Goal: Task Accomplishment & Management: Manage account settings

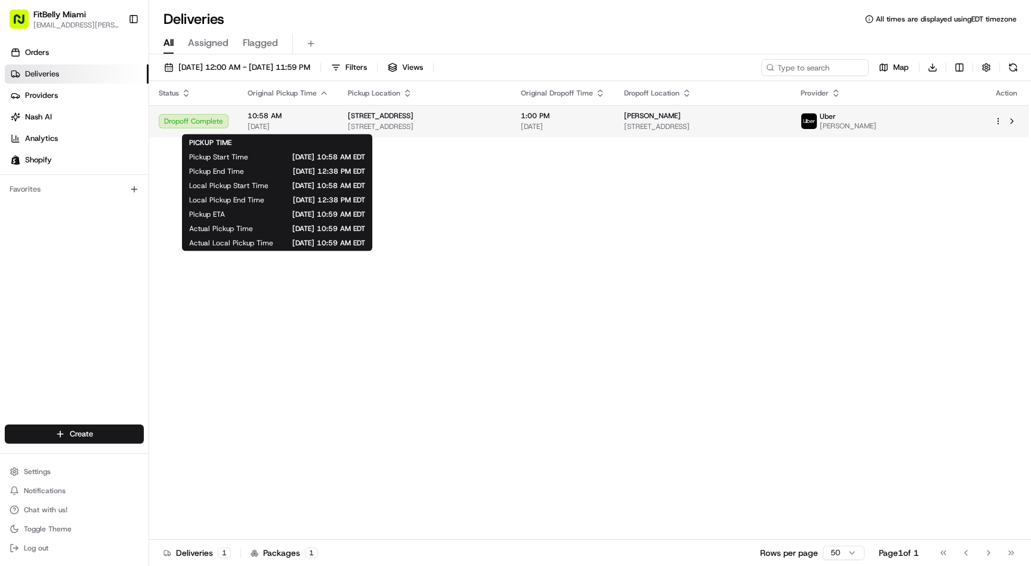
click at [254, 124] on span "[DATE]" at bounding box center [288, 127] width 81 height 10
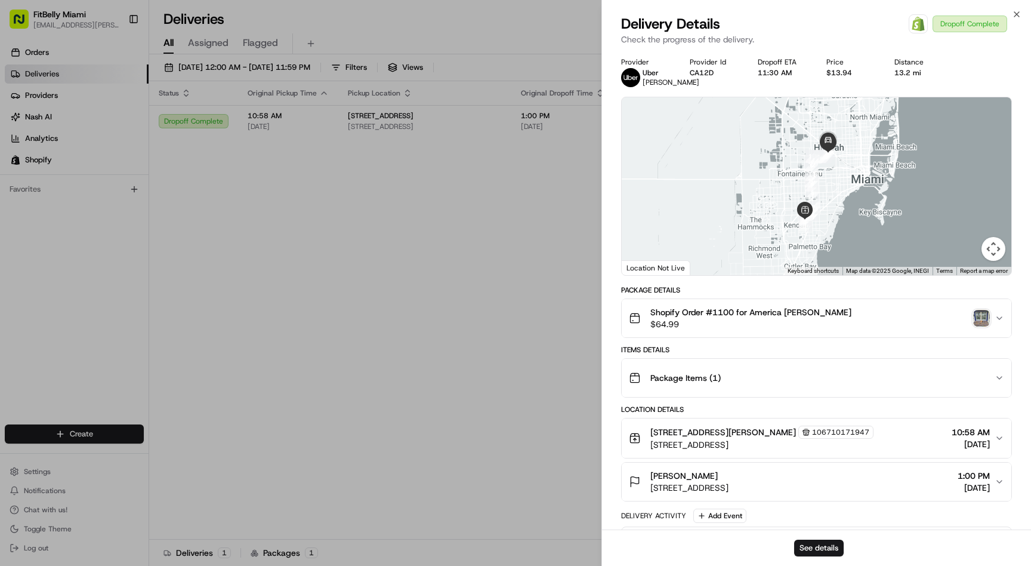
click at [982, 323] on img "button" at bounding box center [981, 318] width 17 height 17
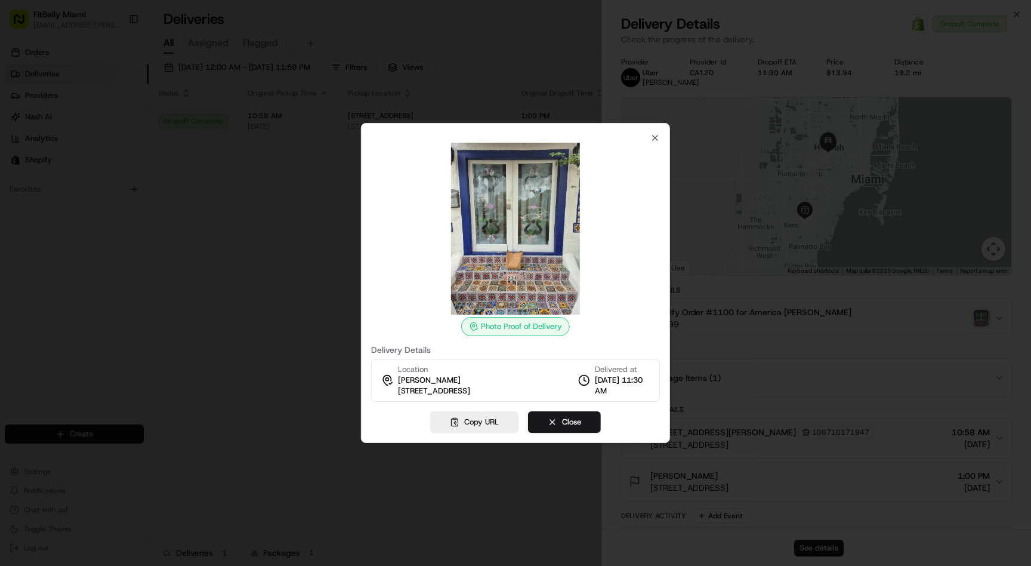
click at [701, 321] on div at bounding box center [515, 283] width 1031 height 566
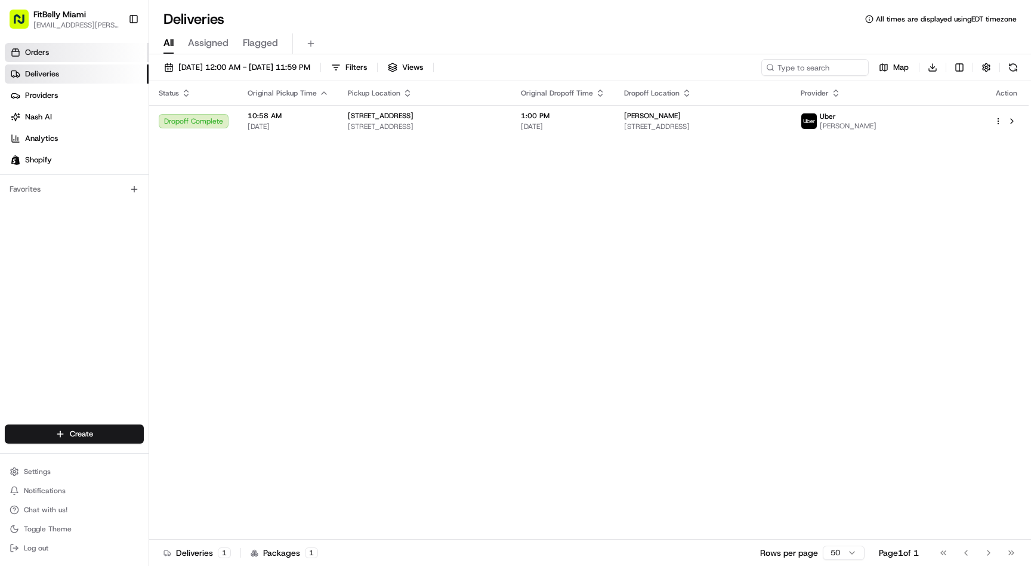
click at [49, 53] on link "Orders" at bounding box center [77, 52] width 144 height 19
